Goal: Task Accomplishment & Management: Manage account settings

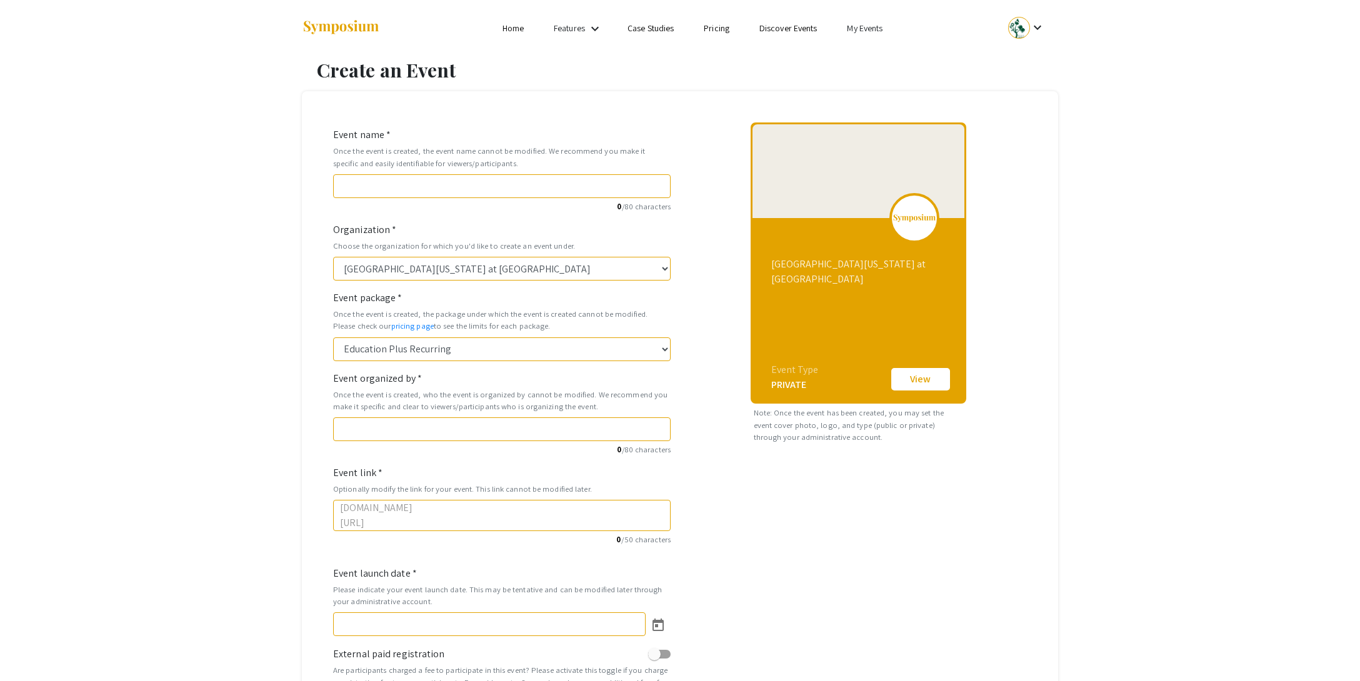
click at [856, 27] on link "My Events" at bounding box center [865, 28] width 36 height 11
click at [855, 46] on button "Events I've organized" at bounding box center [885, 56] width 107 height 30
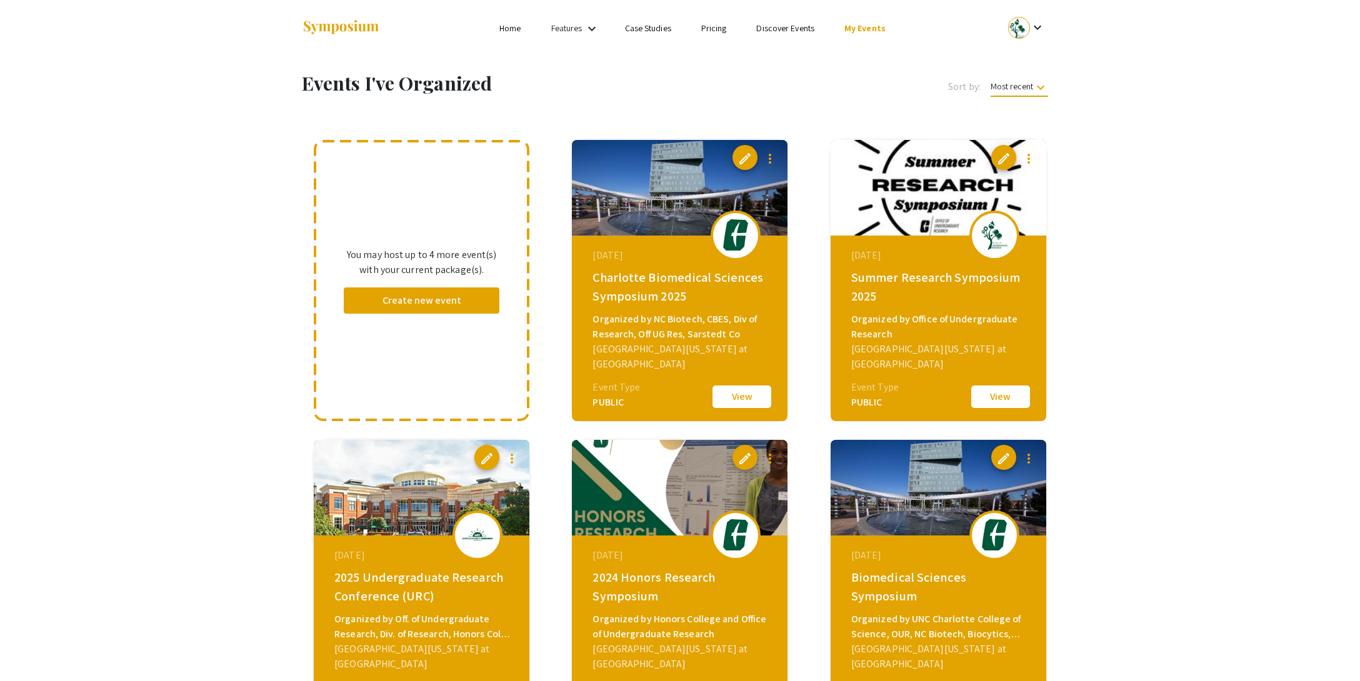
click at [728, 393] on button "View" at bounding box center [742, 397] width 63 height 26
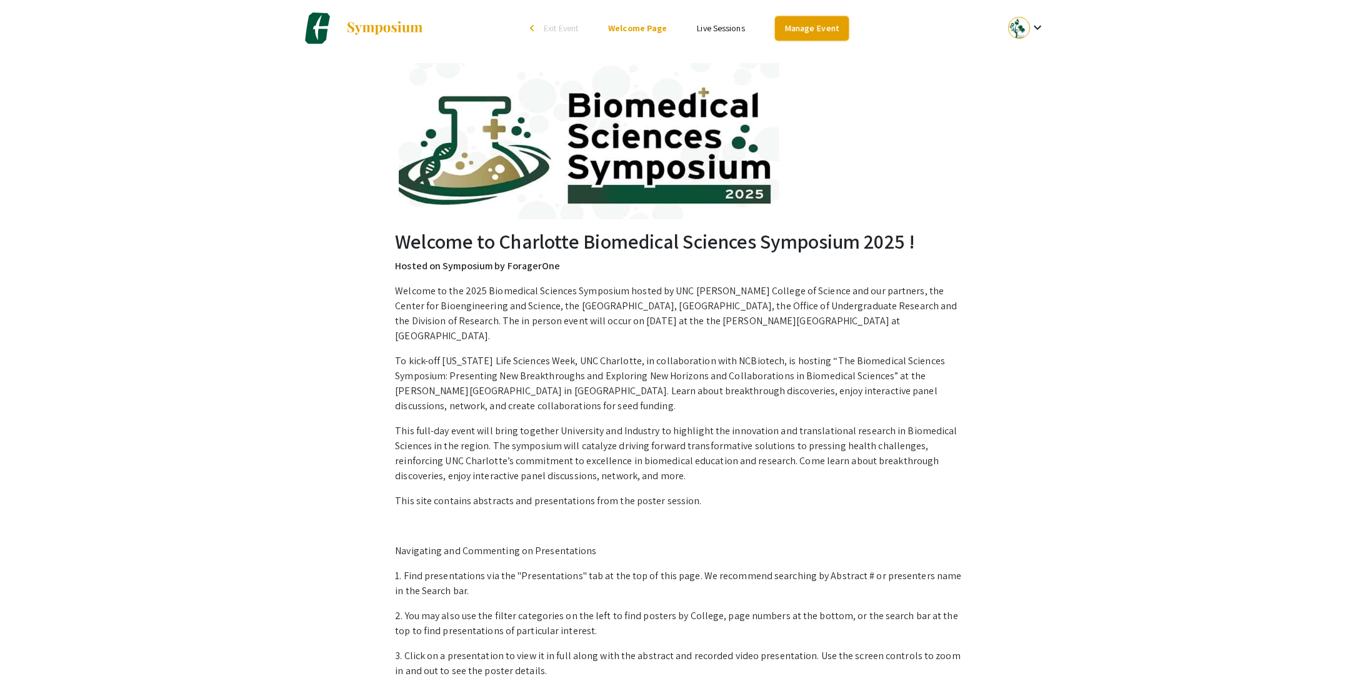
click at [800, 30] on link "Manage Event" at bounding box center [812, 28] width 74 height 24
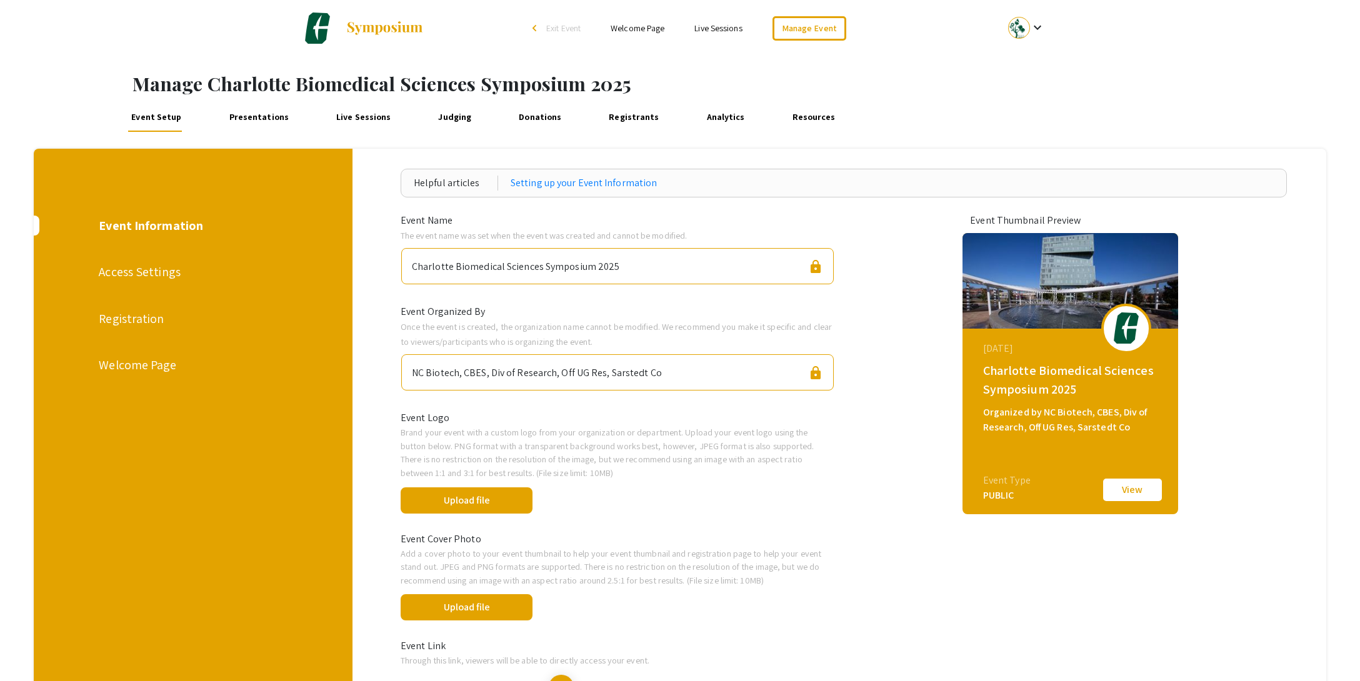
click at [253, 119] on link "Presentations" at bounding box center [259, 117] width 66 height 30
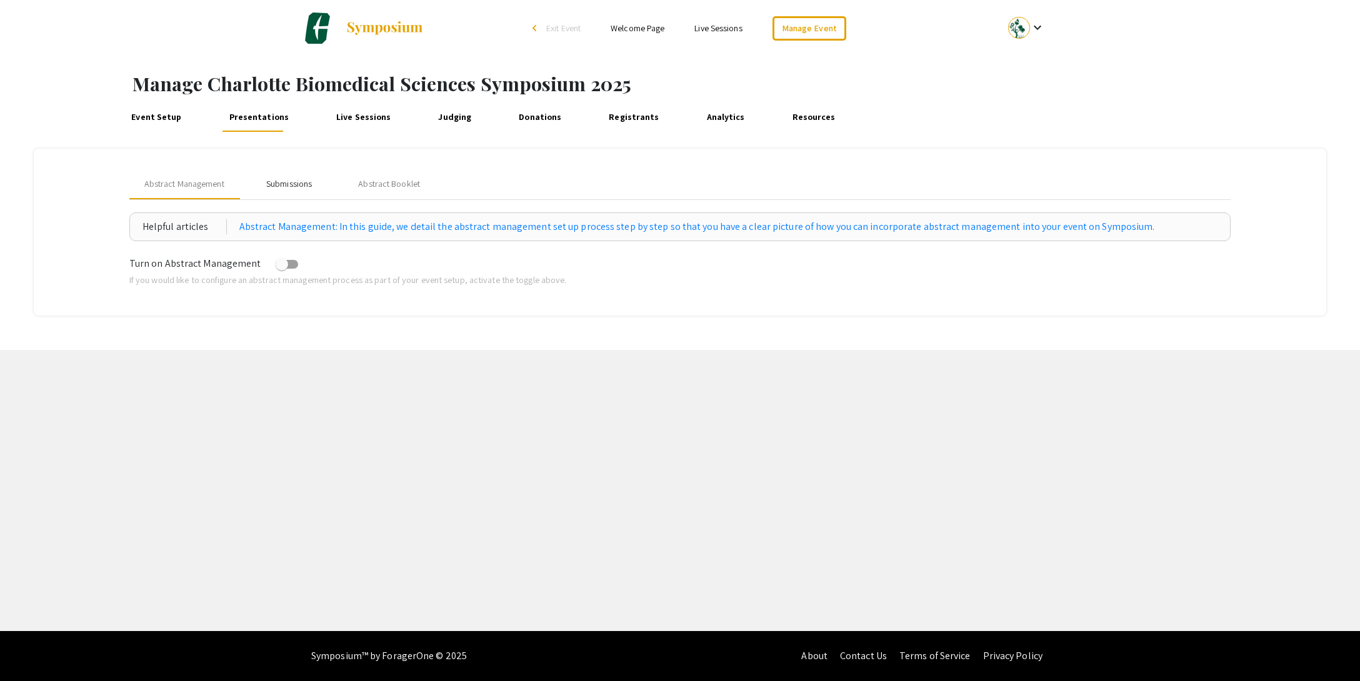
click at [290, 183] on div "Submissions" at bounding box center [289, 184] width 46 height 13
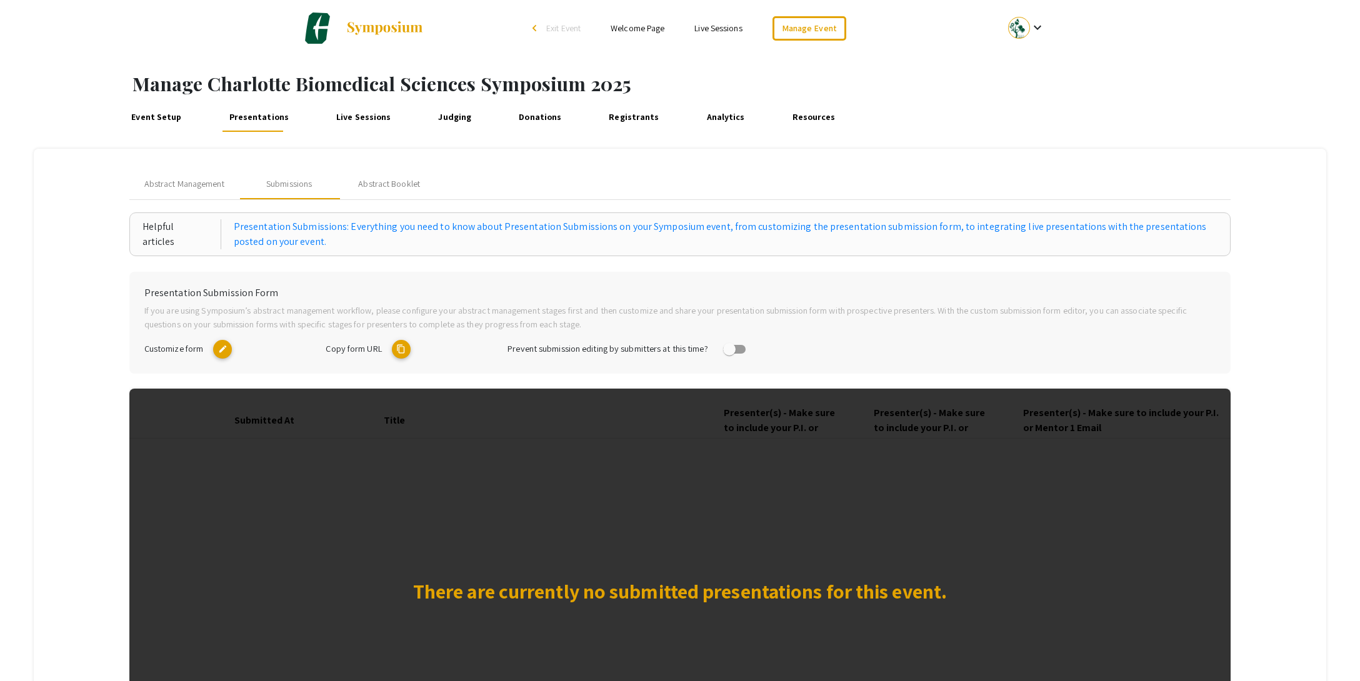
click at [398, 346] on mat-icon "content_copy" at bounding box center [401, 349] width 19 height 19
click at [436, 117] on link "Judging" at bounding box center [455, 117] width 40 height 30
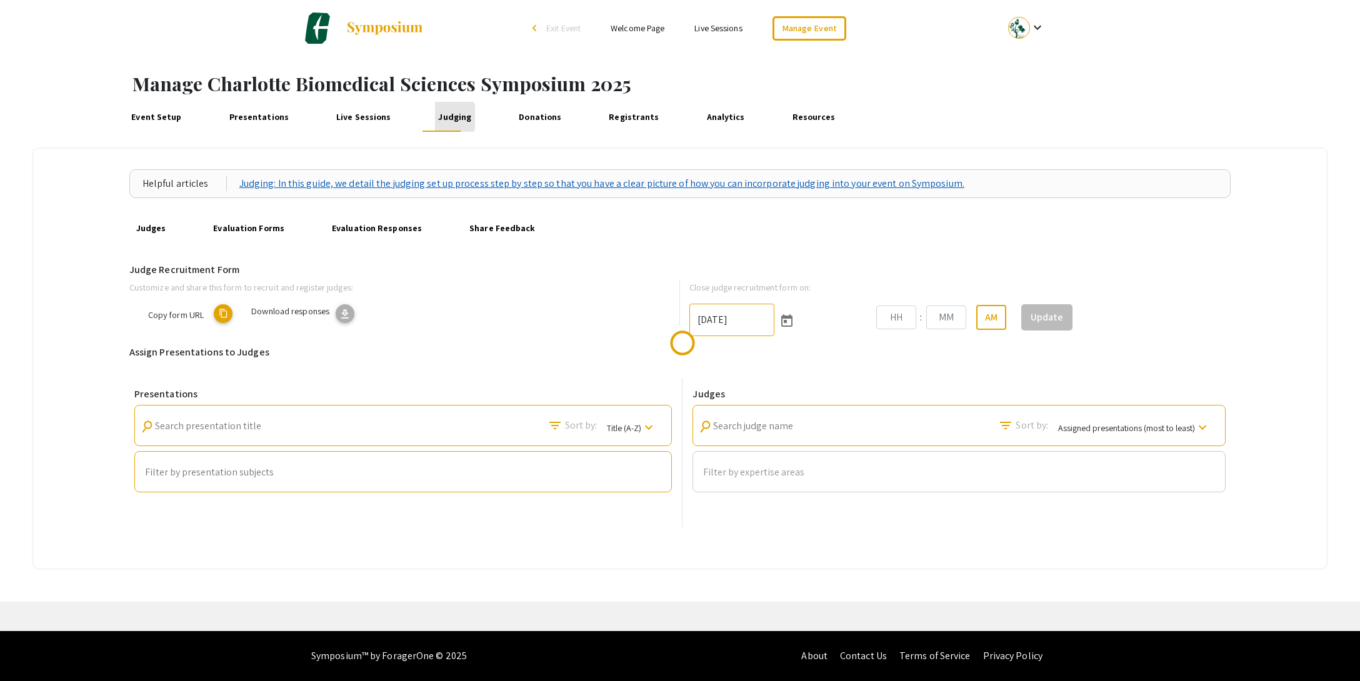
type input "[DATE]"
type input "10"
type input "52"
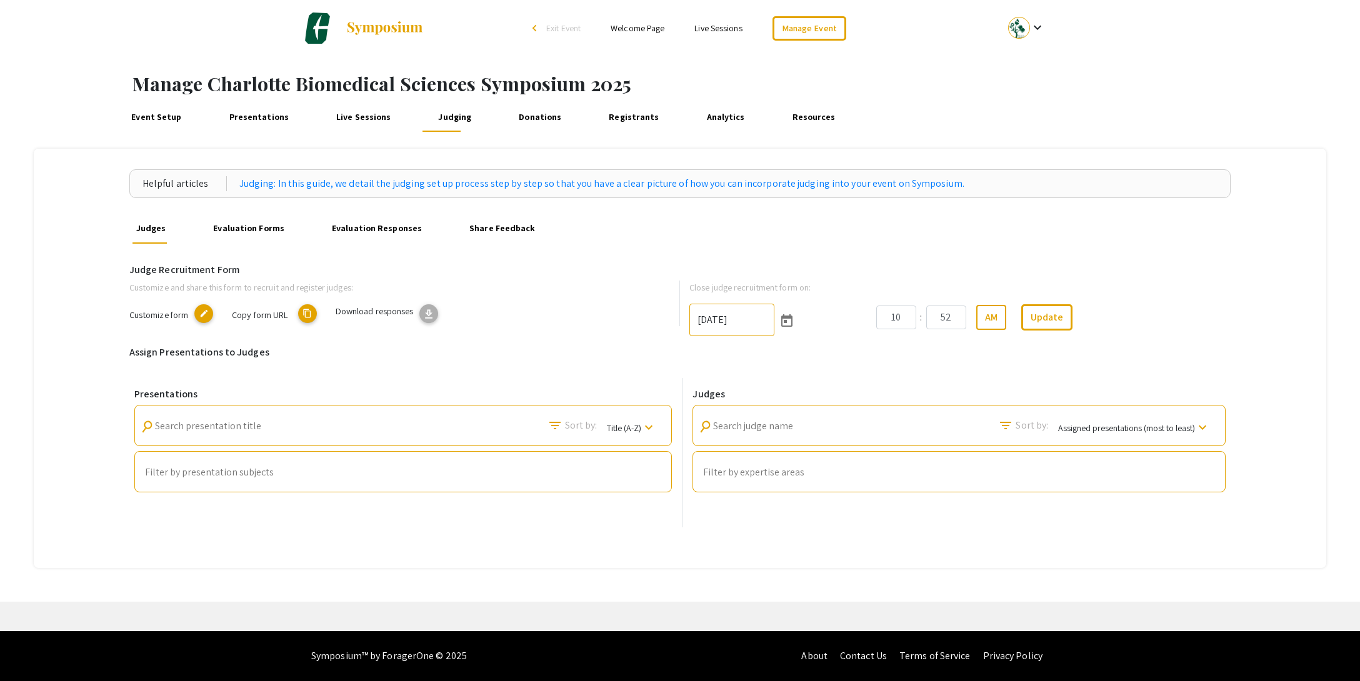
click at [307, 313] on mat-icon "content_copy" at bounding box center [307, 313] width 19 height 19
type textarea "[DOMAIN_NAME][URL]"
click at [238, 228] on link "Evaluation Forms" at bounding box center [249, 229] width 78 height 30
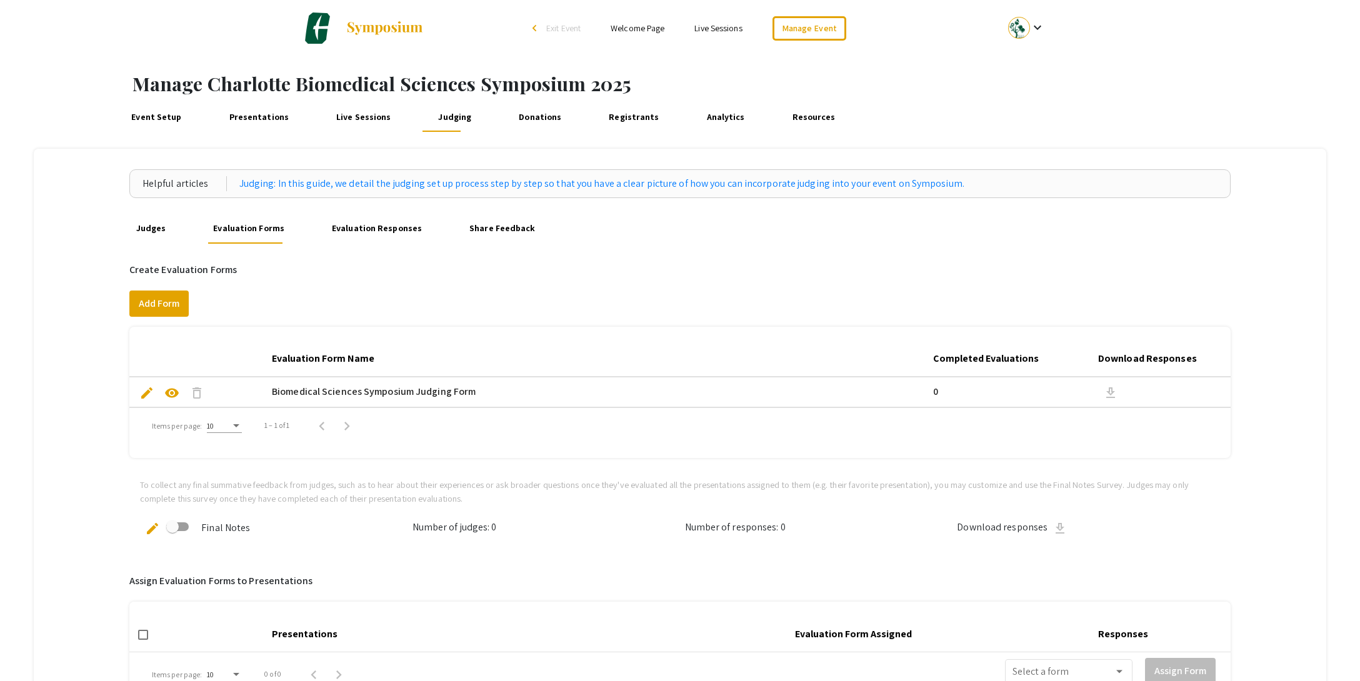
click at [397, 235] on link "Evaluation Responses" at bounding box center [377, 229] width 97 height 30
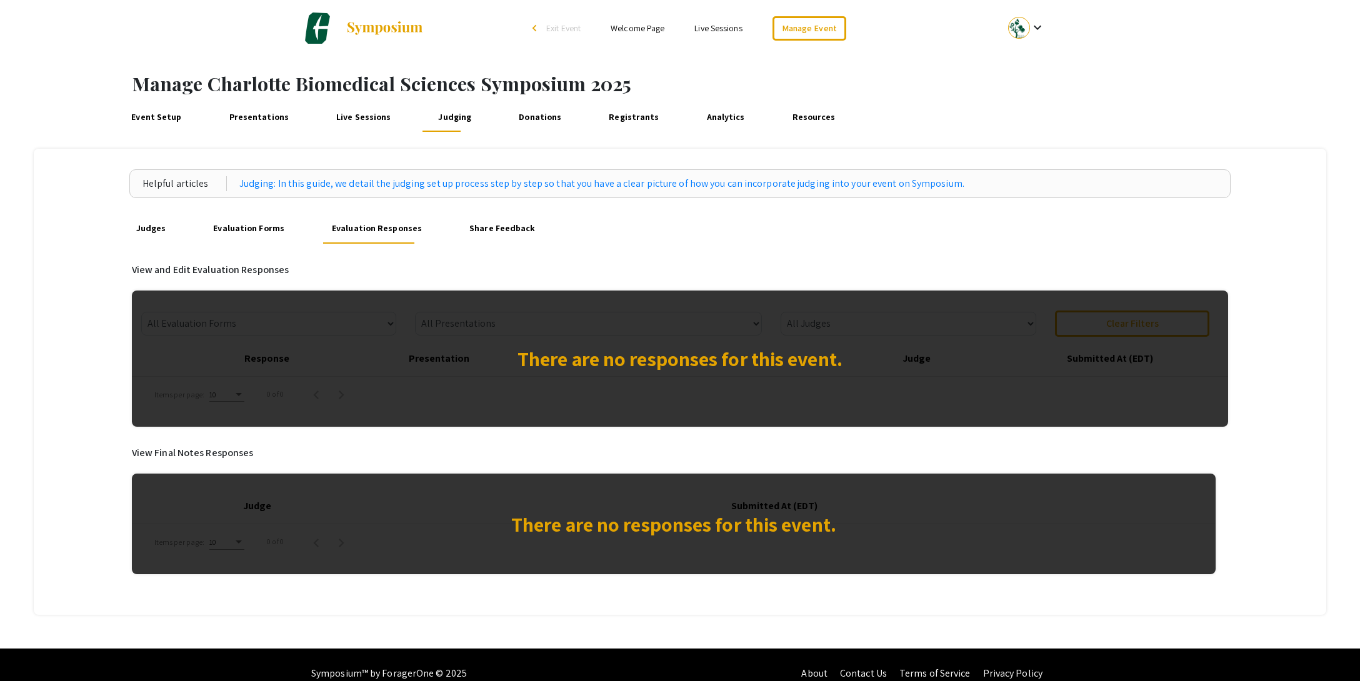
click at [243, 232] on link "Evaluation Forms" at bounding box center [249, 229] width 78 height 30
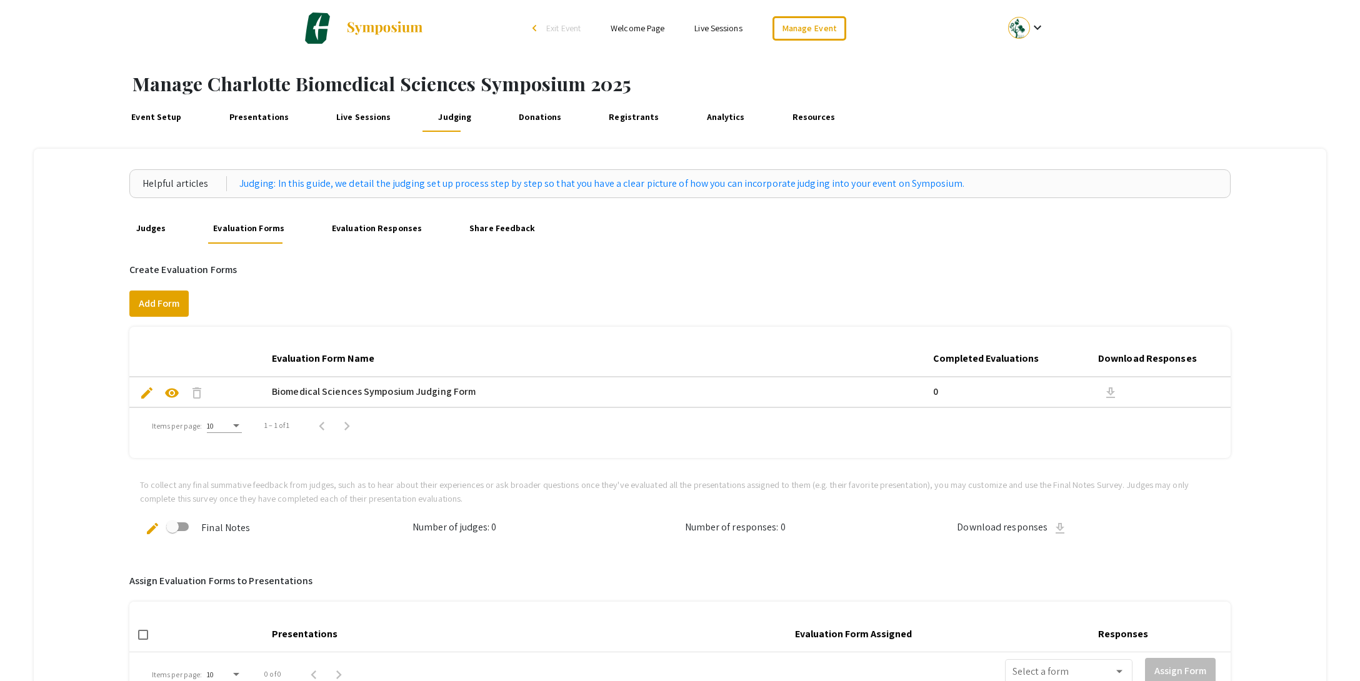
click at [256, 123] on link "Presentations" at bounding box center [259, 117] width 66 height 30
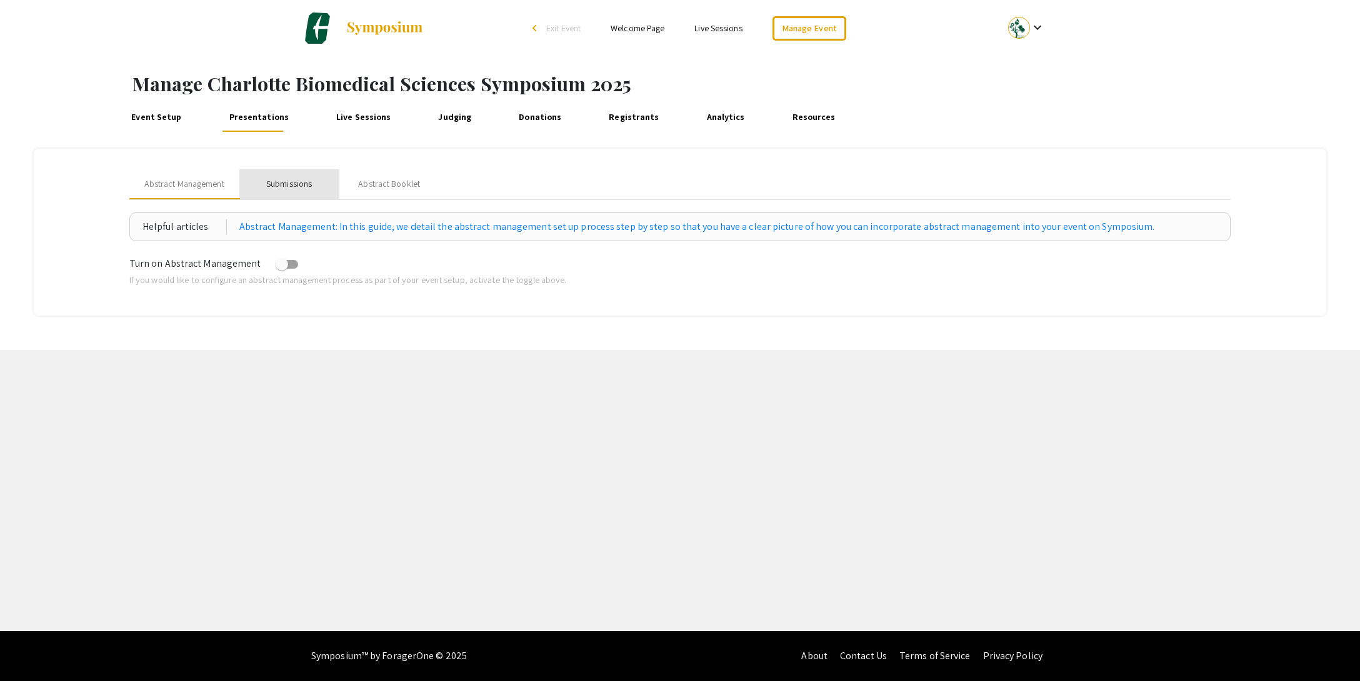
click at [284, 183] on div "Submissions" at bounding box center [289, 184] width 46 height 13
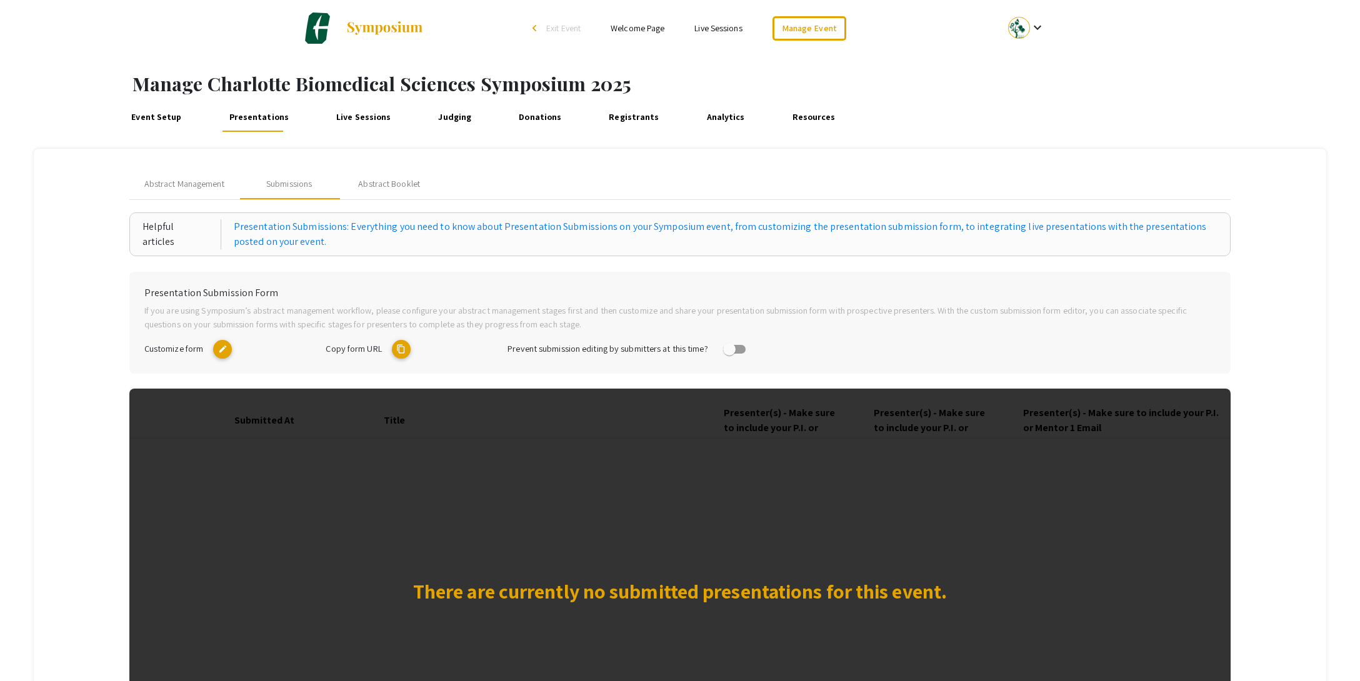
click at [623, 119] on link "Registrants" at bounding box center [634, 117] width 57 height 30
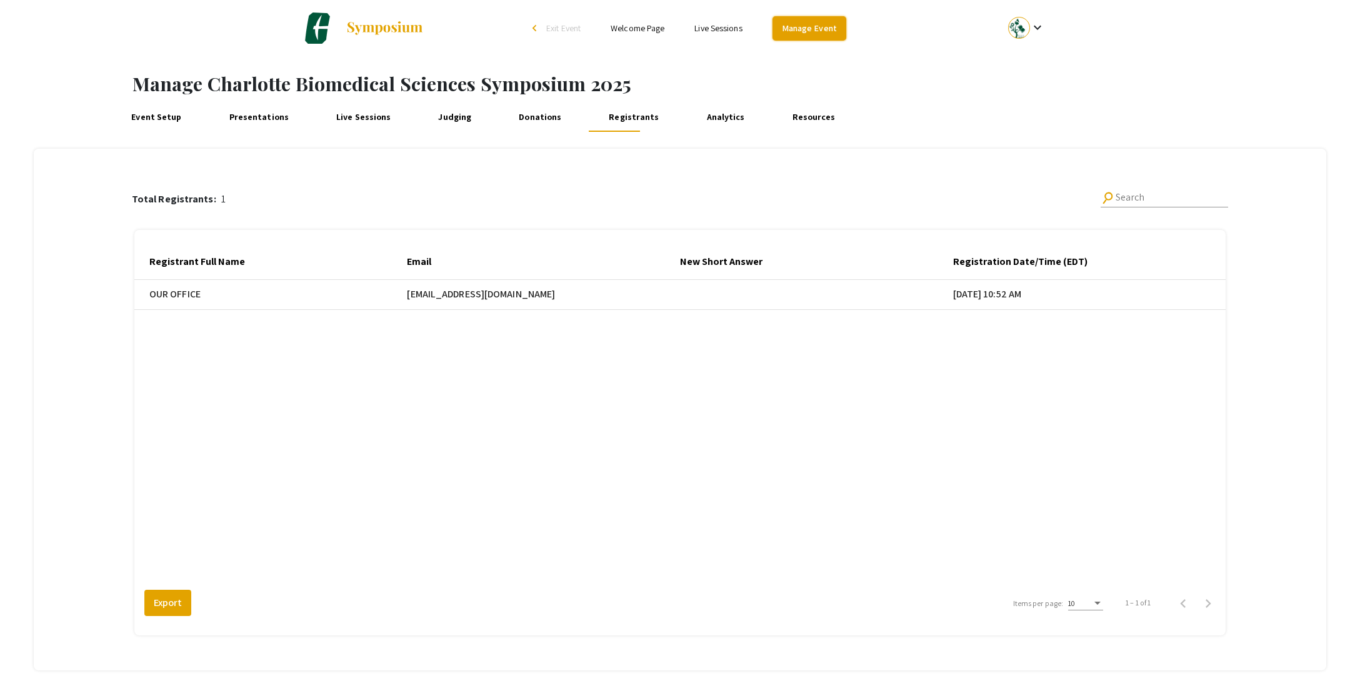
click at [819, 28] on link "Manage Event" at bounding box center [810, 28] width 74 height 24
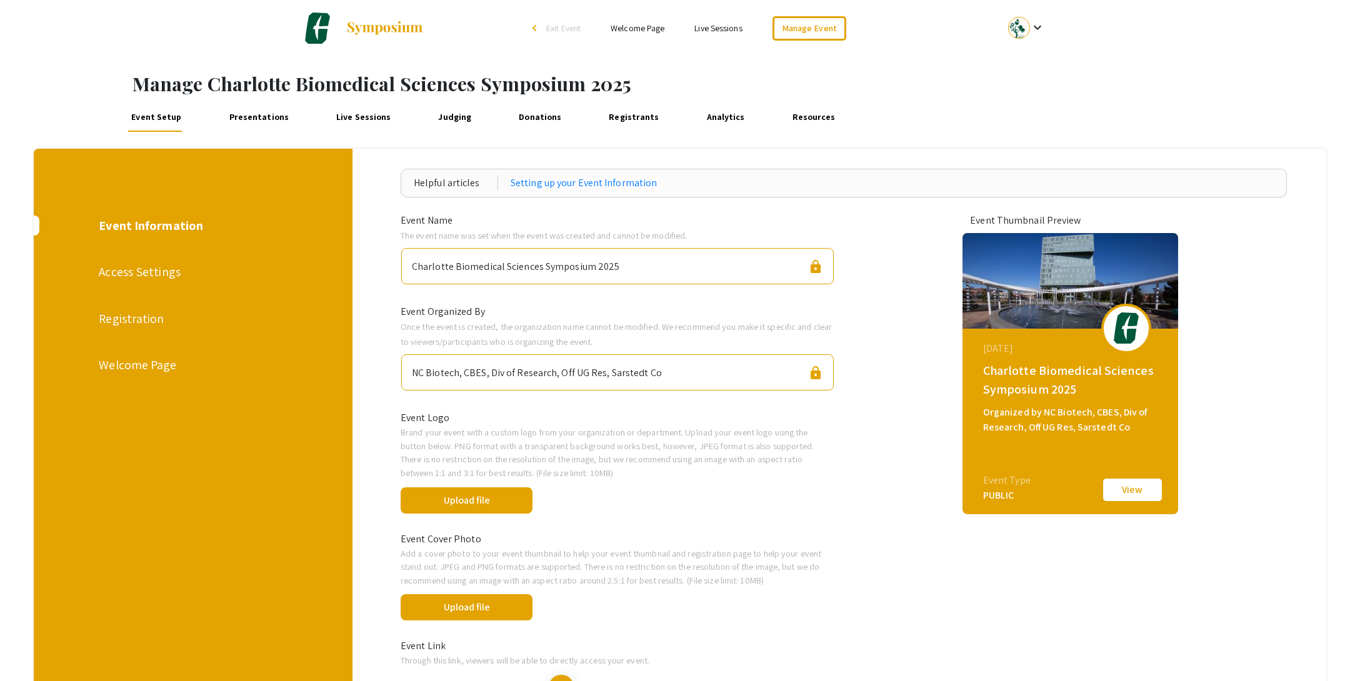
click at [135, 326] on div "Registration" at bounding box center [193, 318] width 188 height 19
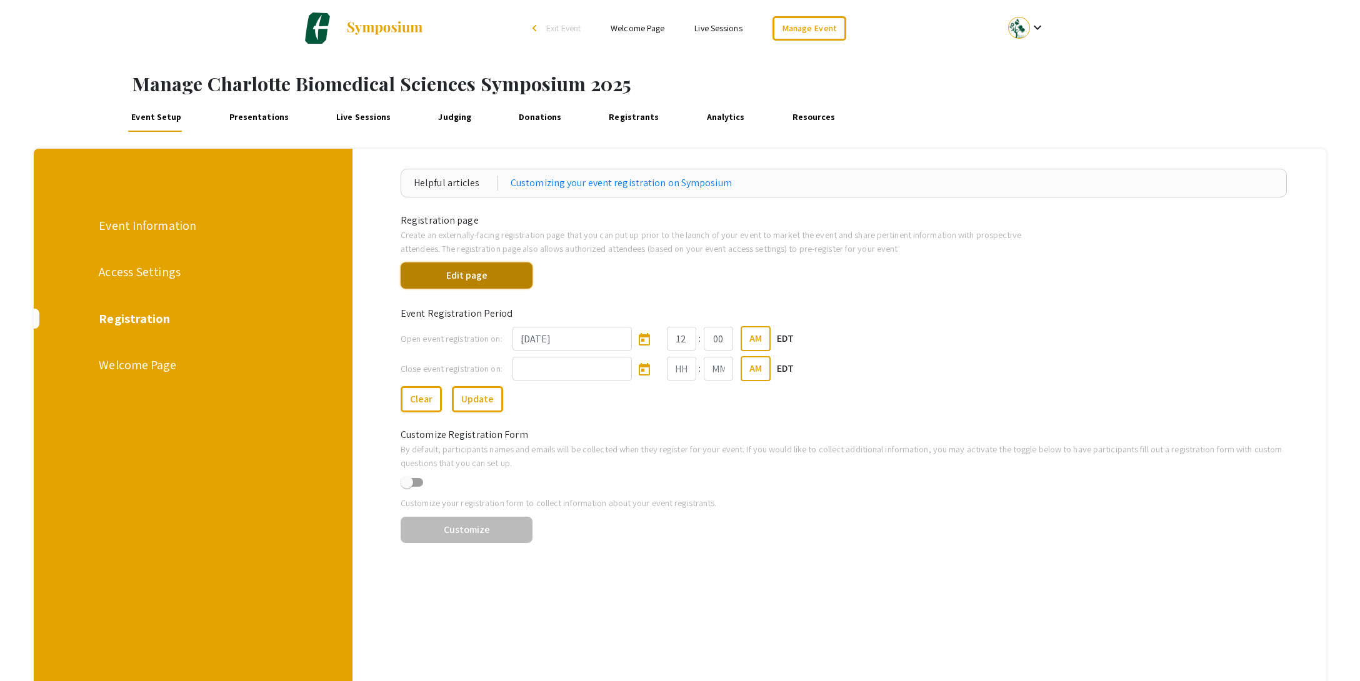
click at [474, 274] on button "Edit page" at bounding box center [467, 276] width 132 height 26
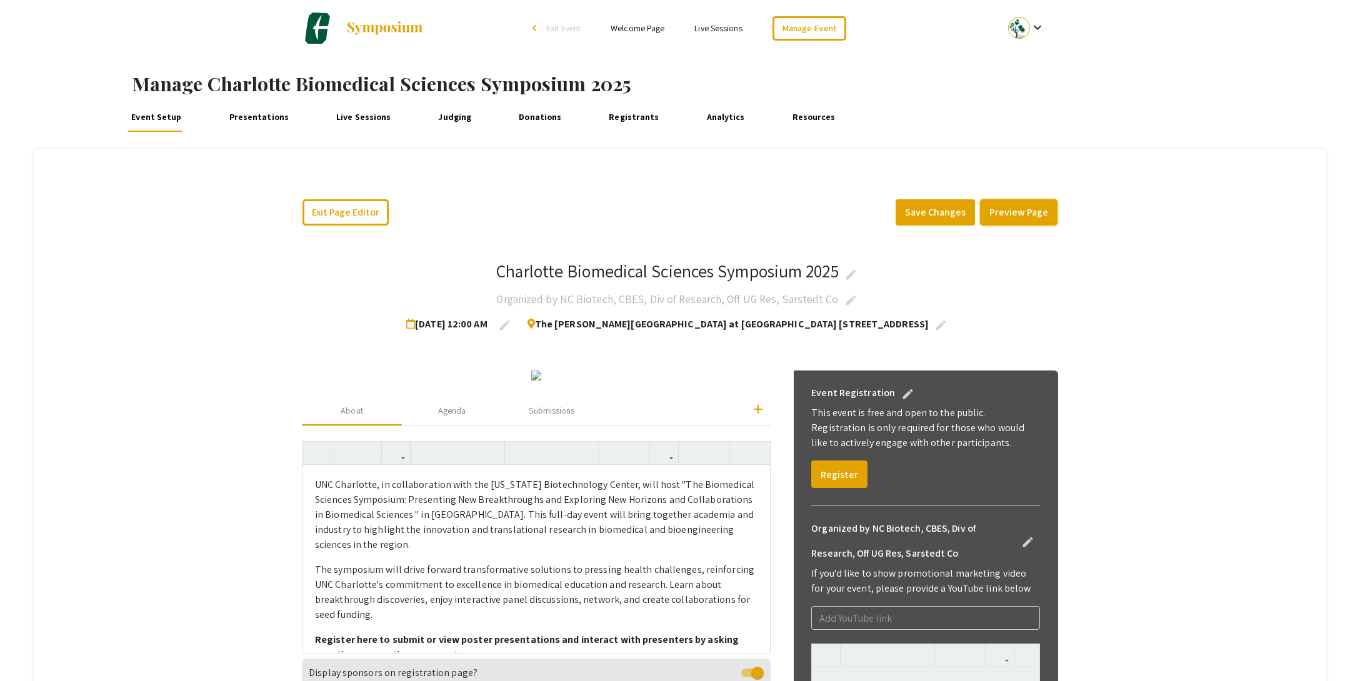
click at [1012, 214] on button "Preview Page" at bounding box center [1019, 212] width 78 height 26
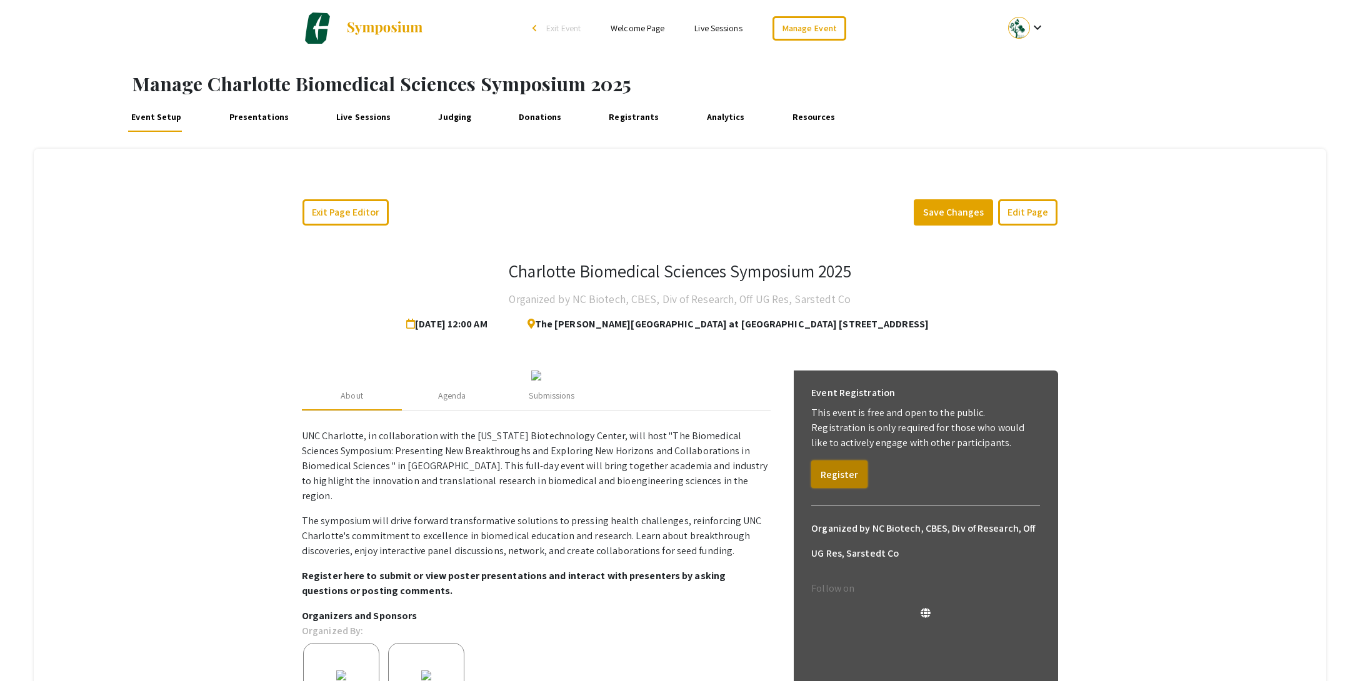
click at [831, 474] on button "Register" at bounding box center [839, 475] width 56 height 28
click at [831, 30] on link "Manage Event" at bounding box center [810, 28] width 74 height 24
